Goal: Navigation & Orientation: Find specific page/section

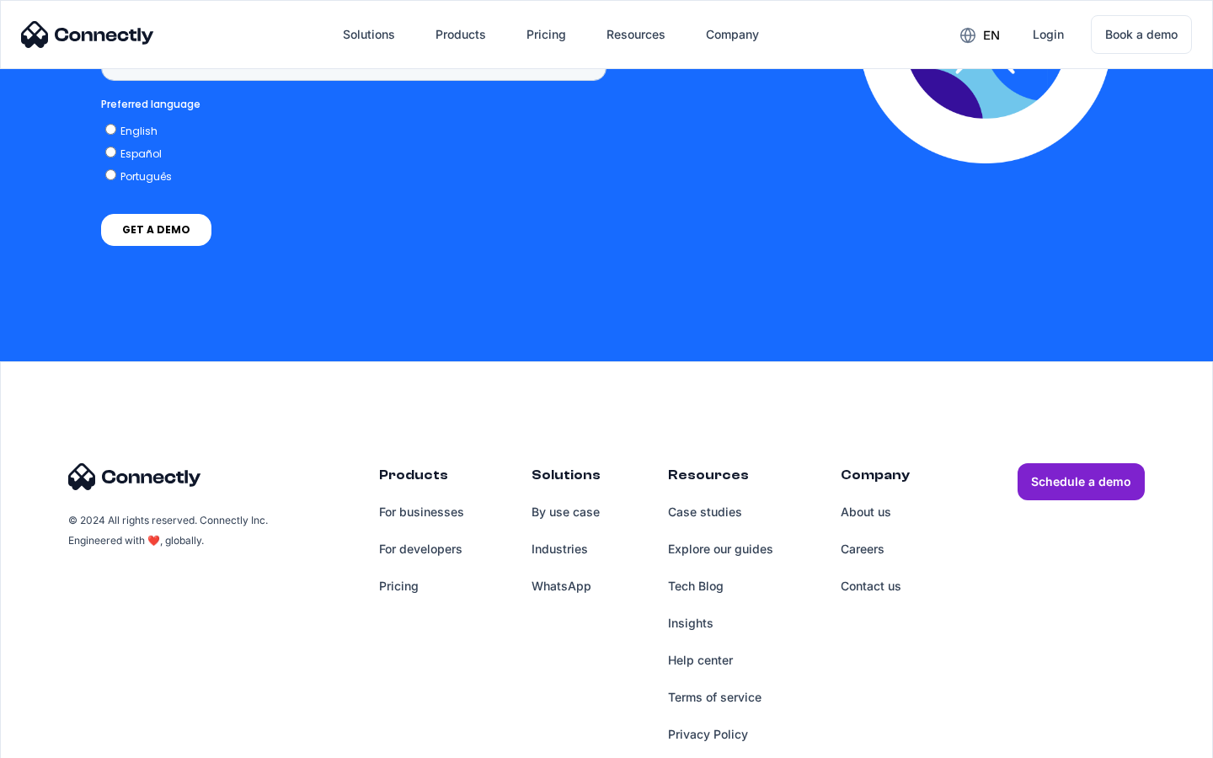
scroll to position [1261, 0]
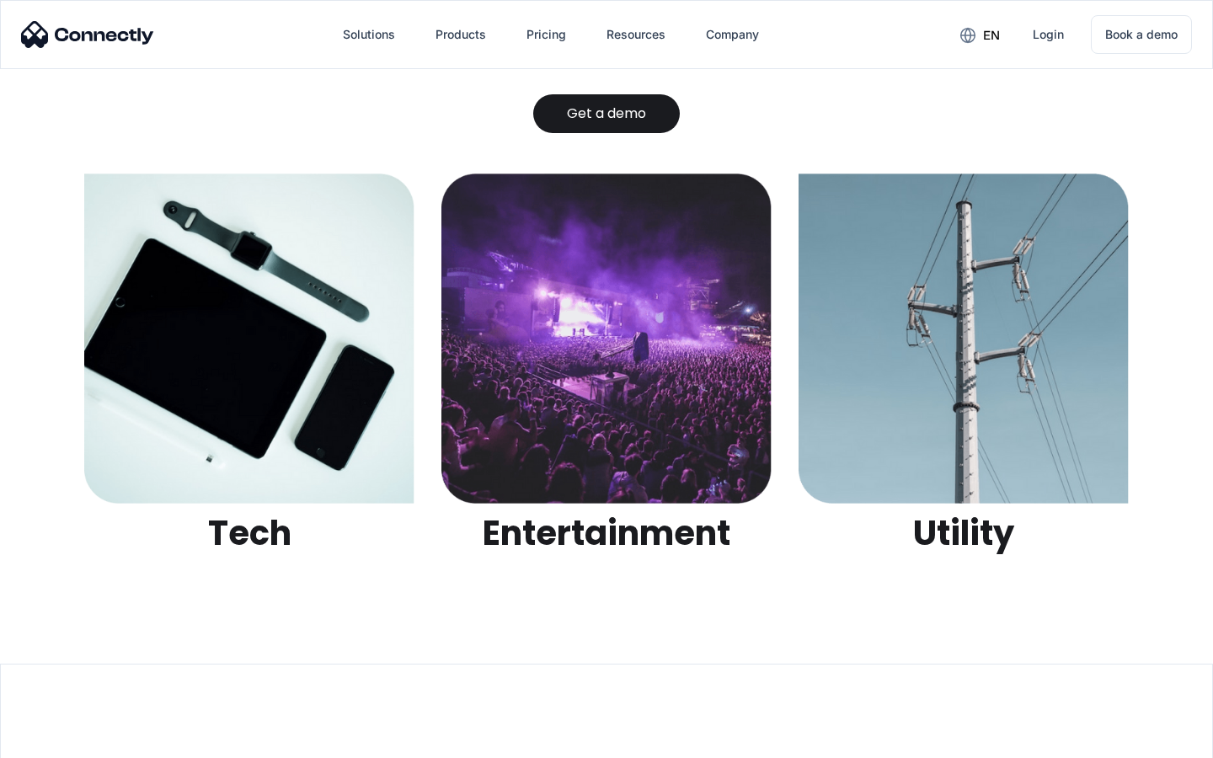
scroll to position [5313, 0]
